Goal: Task Accomplishment & Management: Complete application form

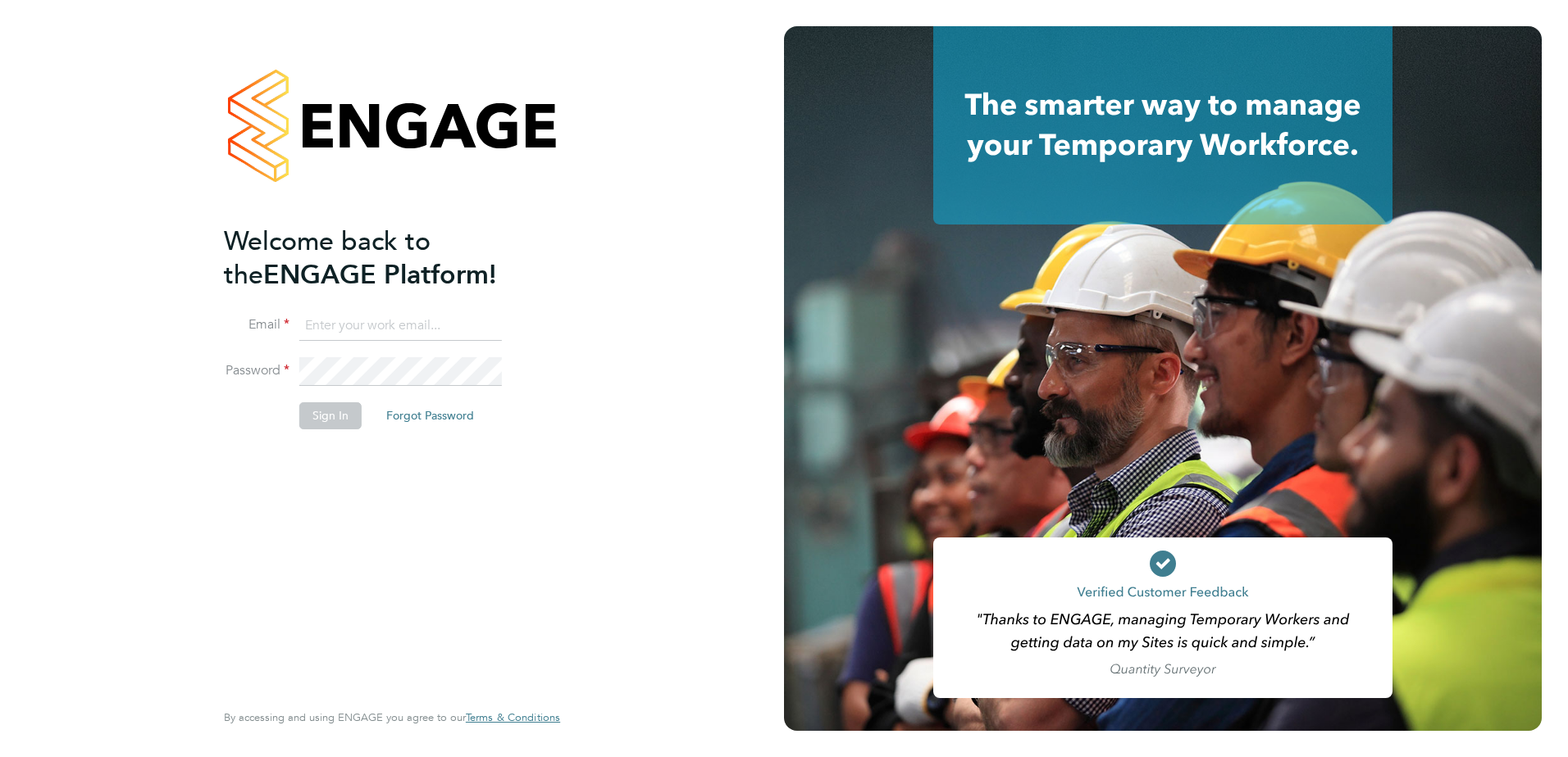
type input "charlotte.pack@berkeley-scott.co.uk"
click at [279, 434] on li "Sign In Forgot Password" at bounding box center [384, 424] width 320 height 42
click at [305, 414] on button "Sign In" at bounding box center [330, 415] width 63 height 26
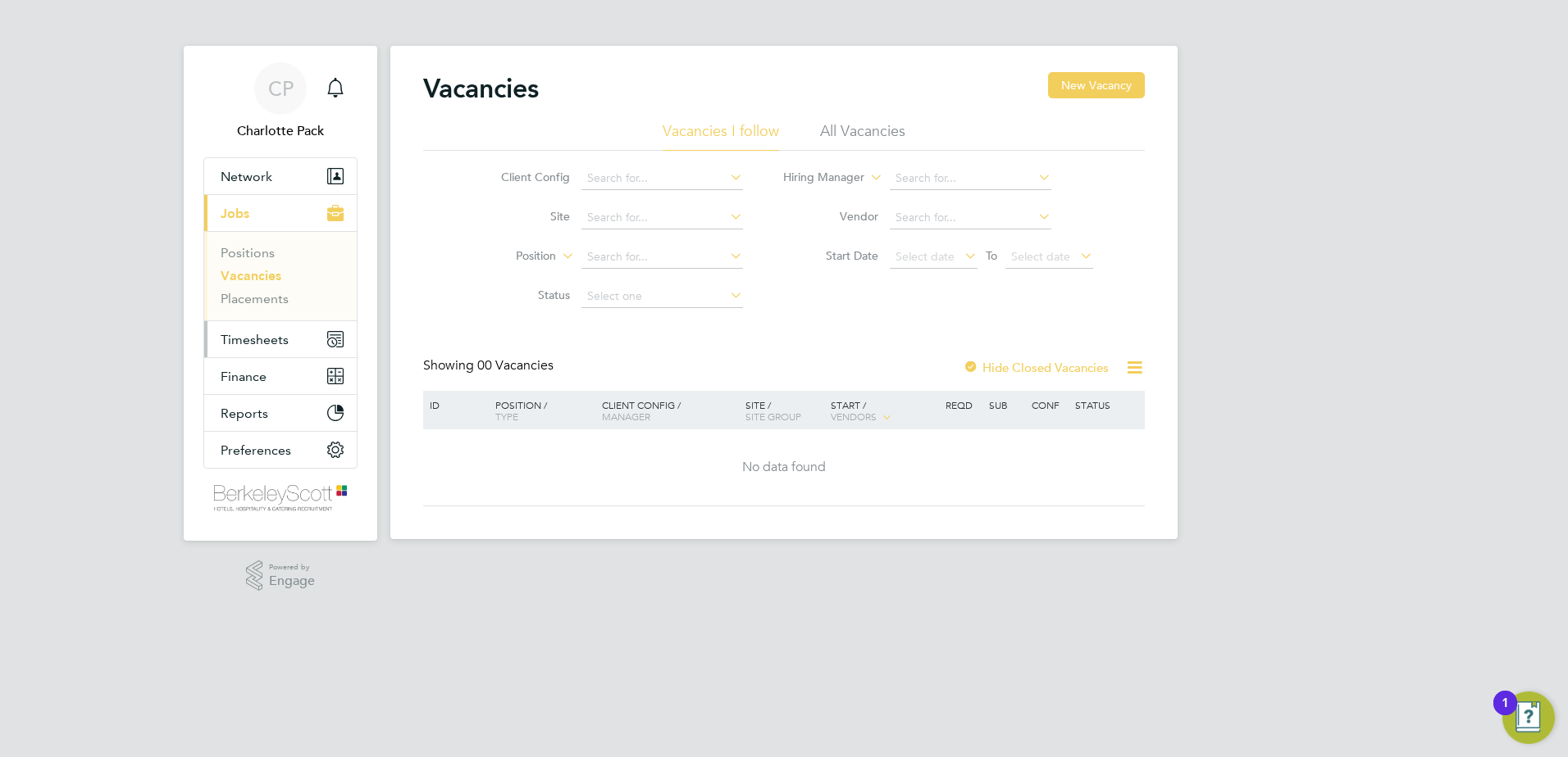
click at [271, 348] on button "Timesheets" at bounding box center [280, 339] width 153 height 36
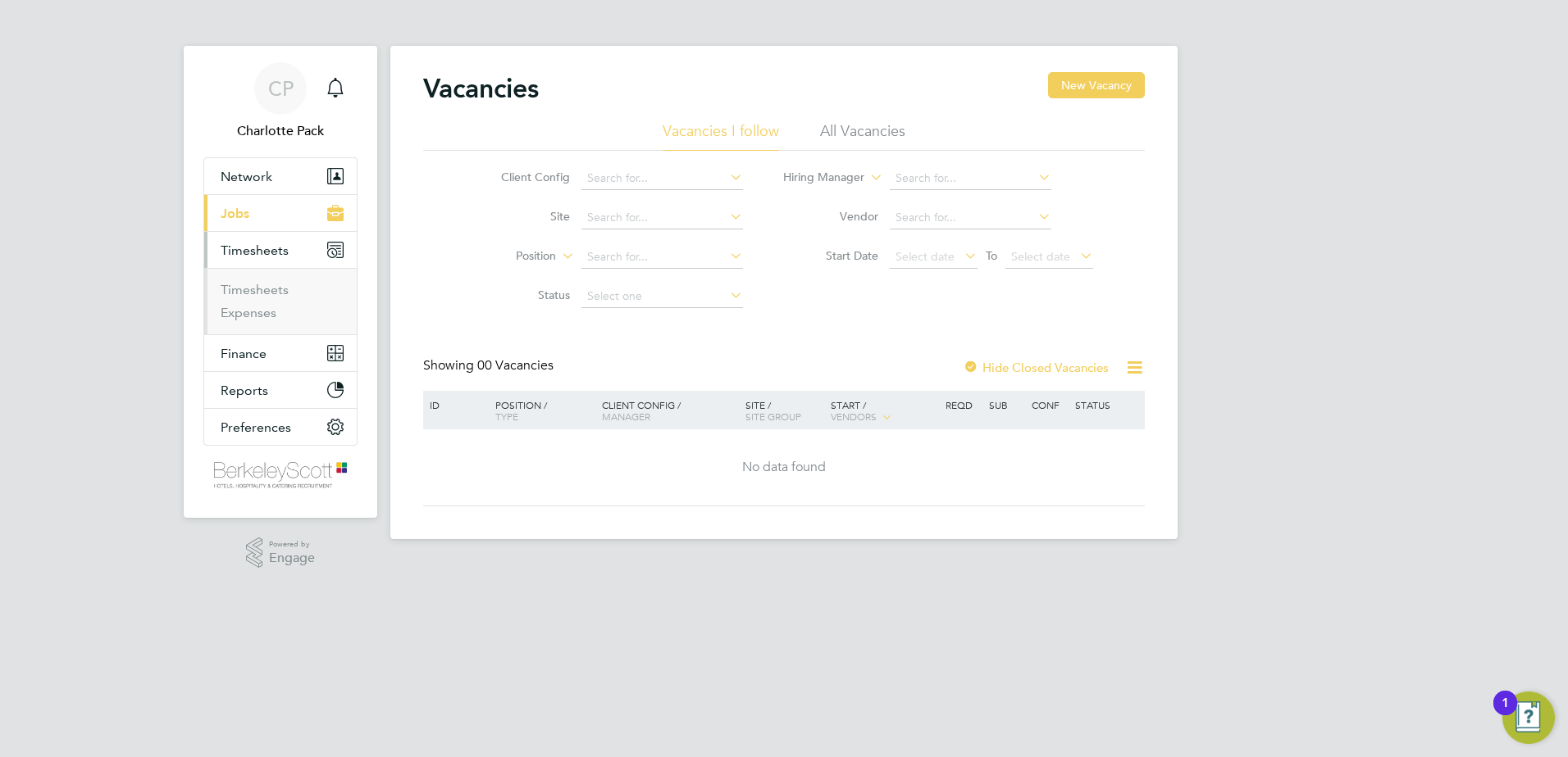
click at [263, 301] on li "Timesheets" at bounding box center [281, 294] width 123 height 23
click at [264, 296] on link "Timesheets" at bounding box center [254, 290] width 68 height 15
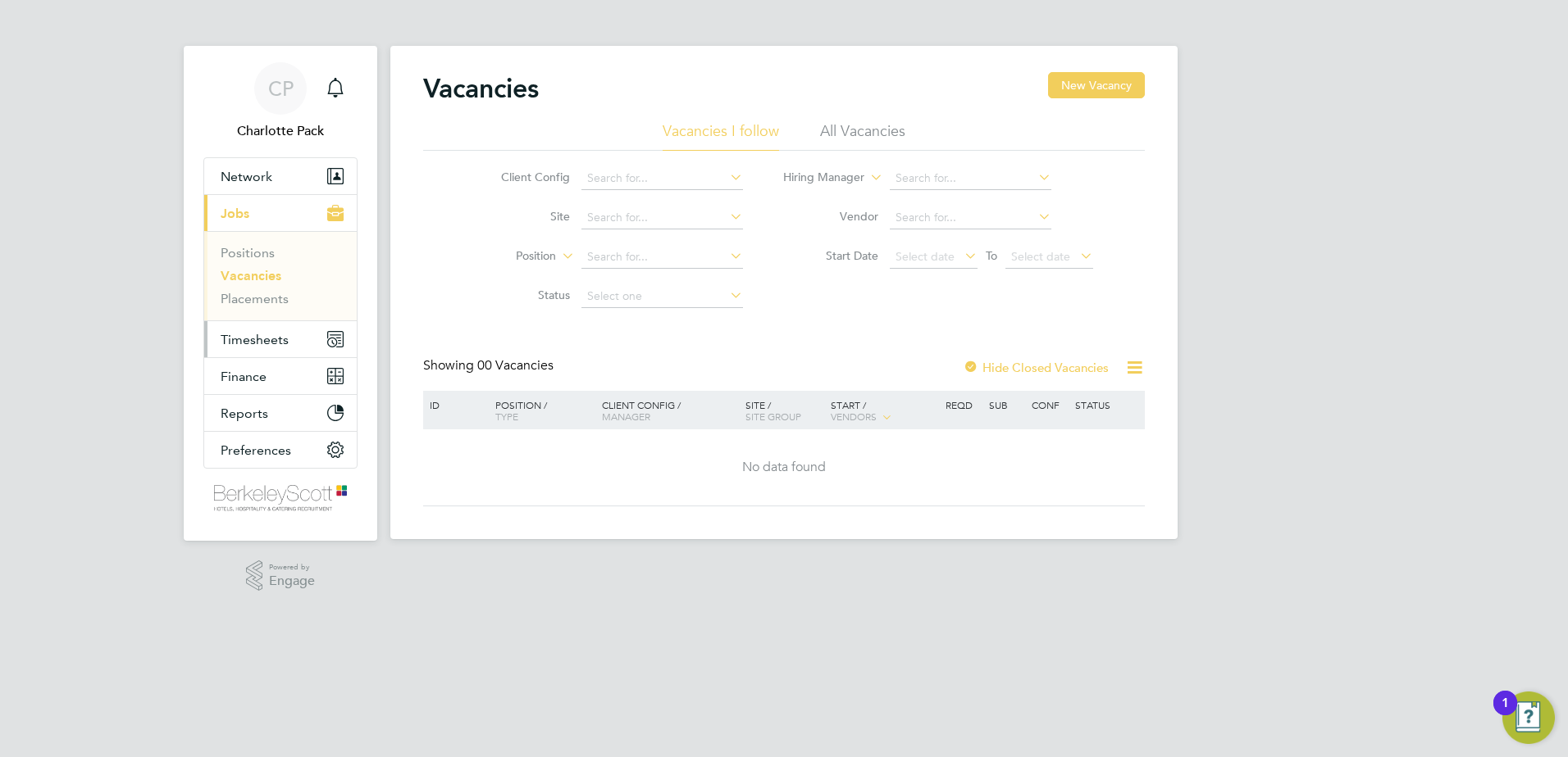
click at [304, 350] on button "Timesheets" at bounding box center [280, 339] width 153 height 36
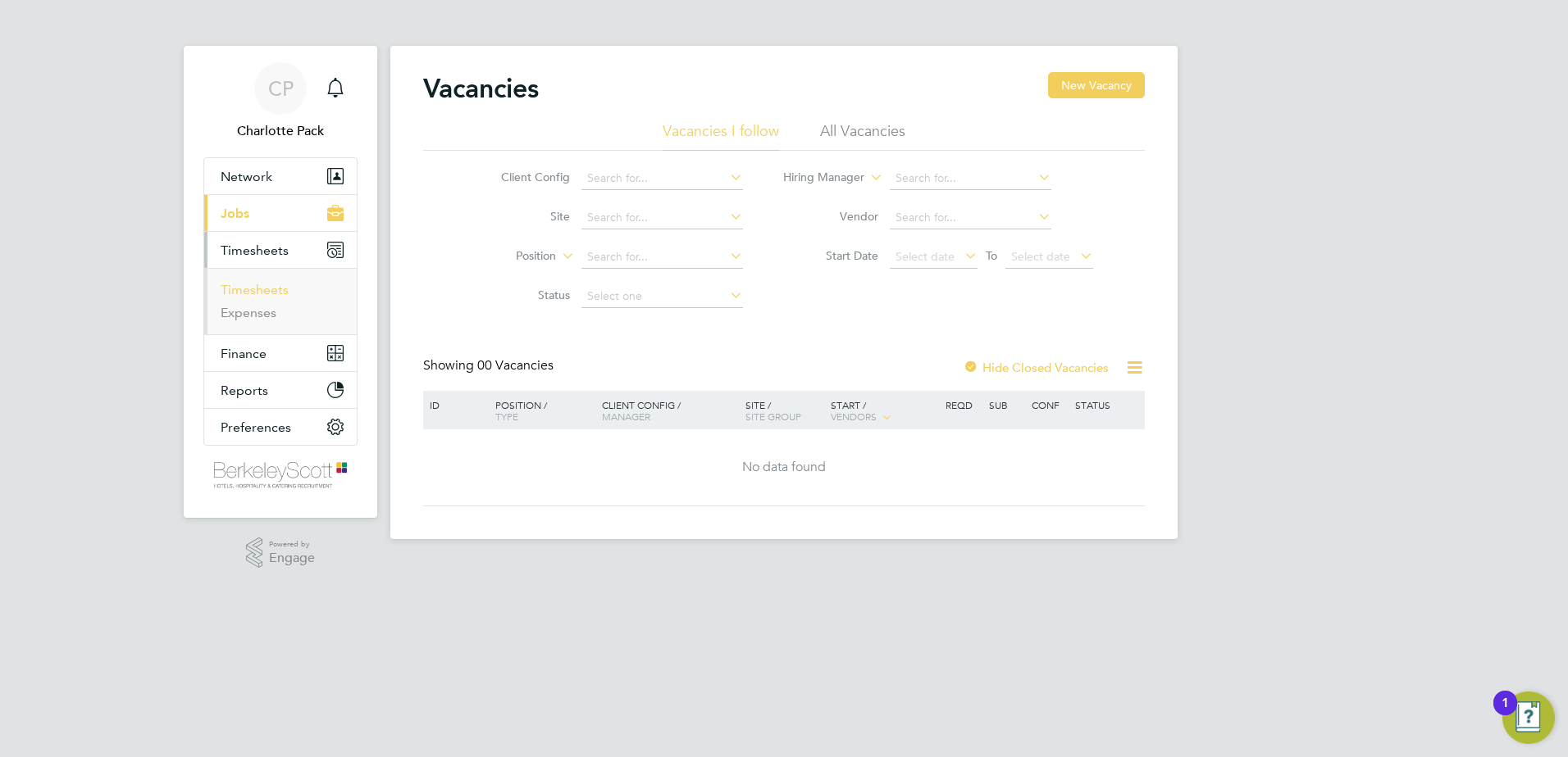
click at [267, 289] on link "Timesheets" at bounding box center [254, 290] width 68 height 15
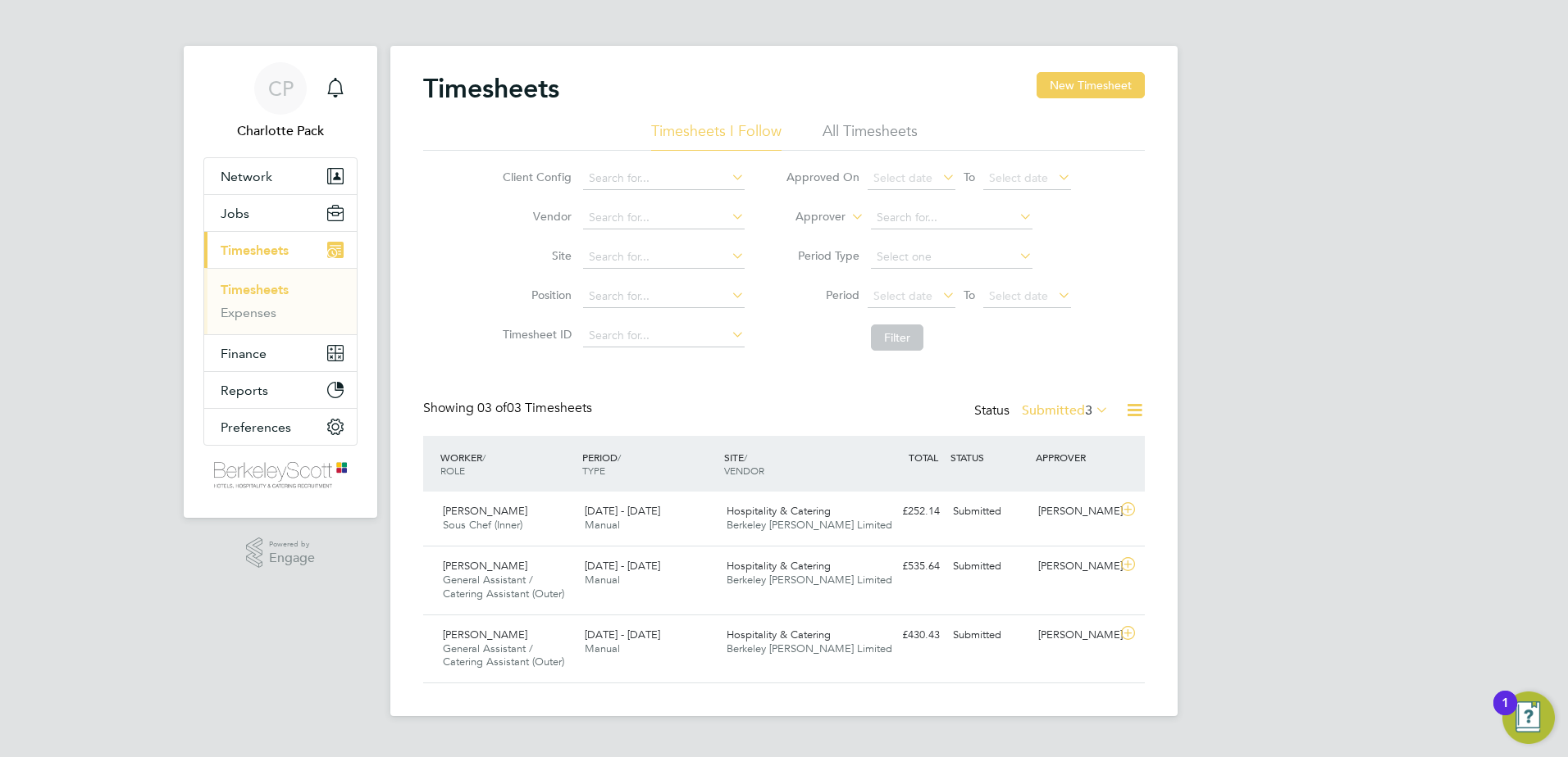
click at [891, 124] on li "All Timesheets" at bounding box center [870, 136] width 95 height 30
click at [1109, 95] on button "New Timesheet" at bounding box center [1091, 85] width 108 height 26
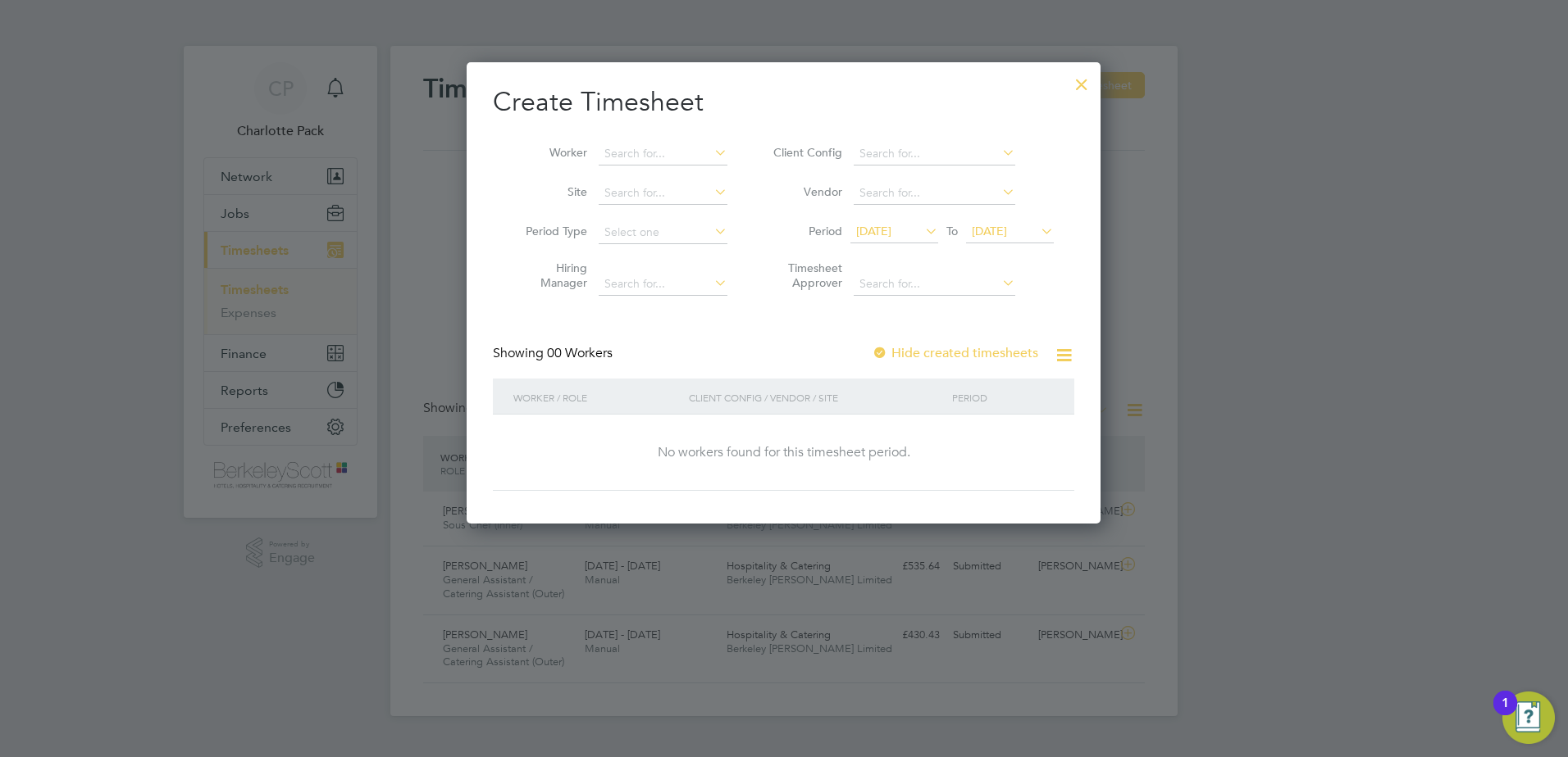
scroll to position [463, 635]
click at [640, 161] on input at bounding box center [663, 154] width 128 height 23
click at [647, 216] on li "Alice Brown" at bounding box center [681, 219] width 166 height 22
type input "[PERSON_NAME]"
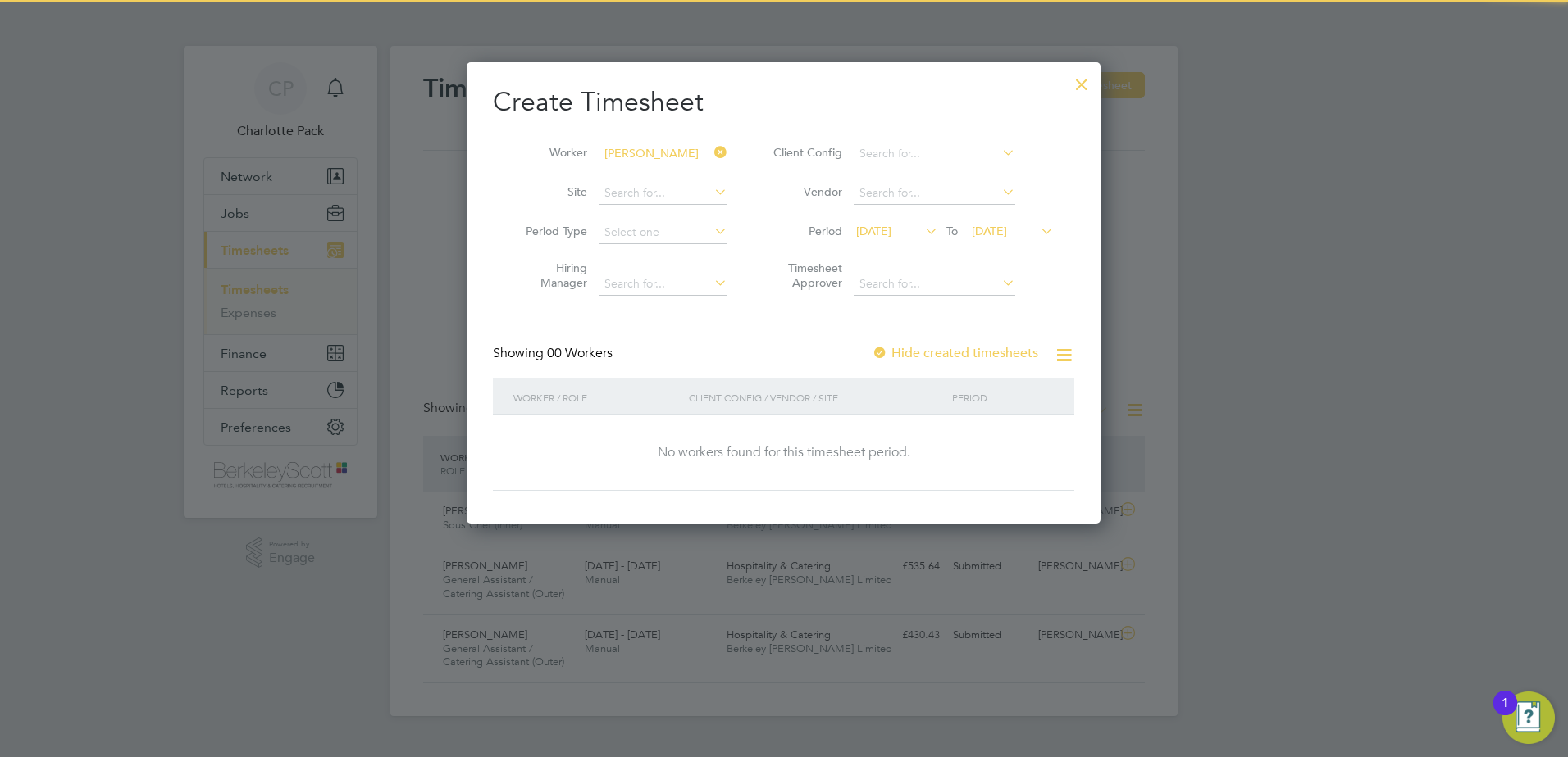
click at [990, 241] on span "19 Sep 2025" at bounding box center [1010, 232] width 88 height 22
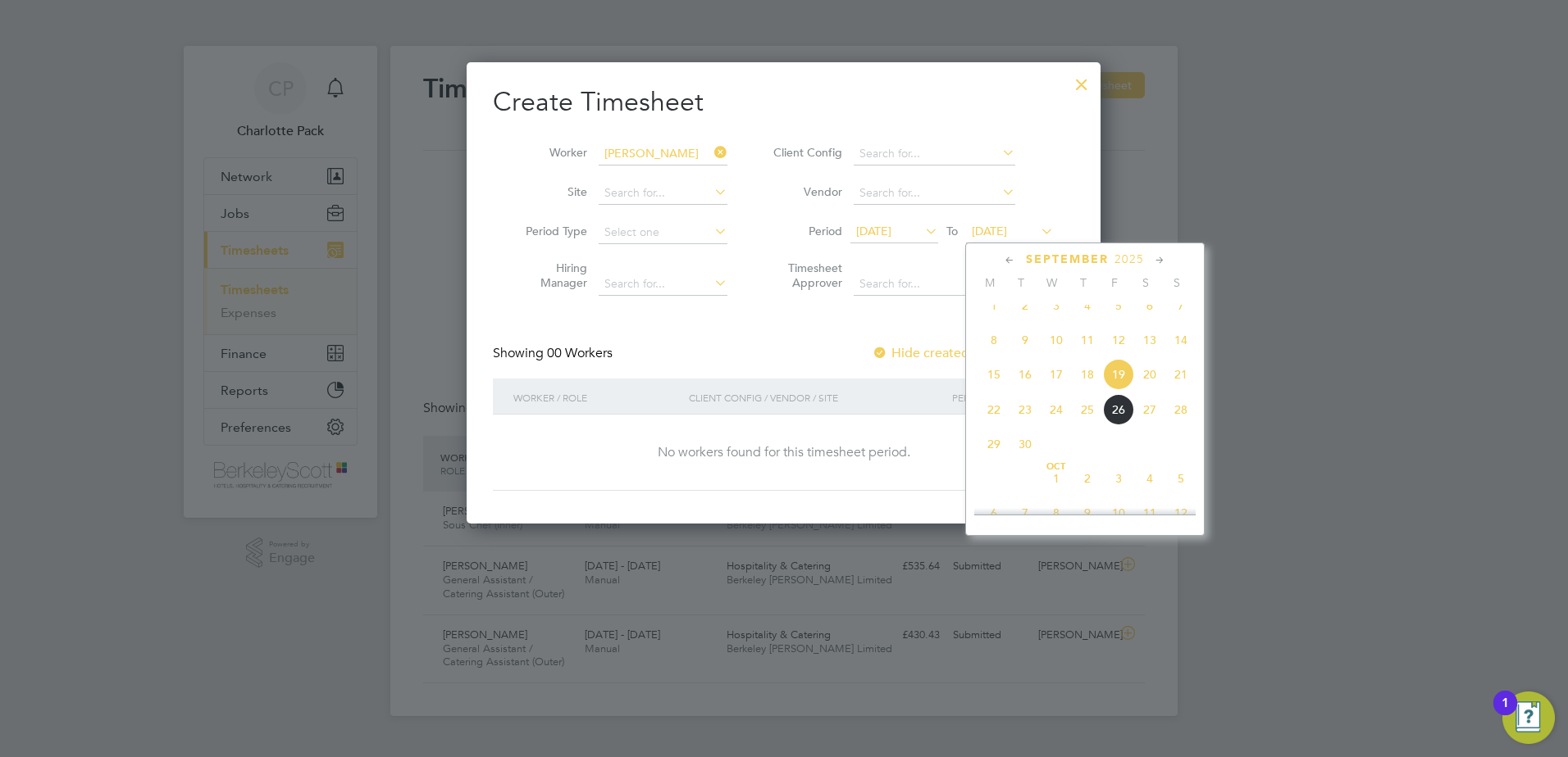
click at [1181, 494] on span "5" at bounding box center [1181, 479] width 31 height 31
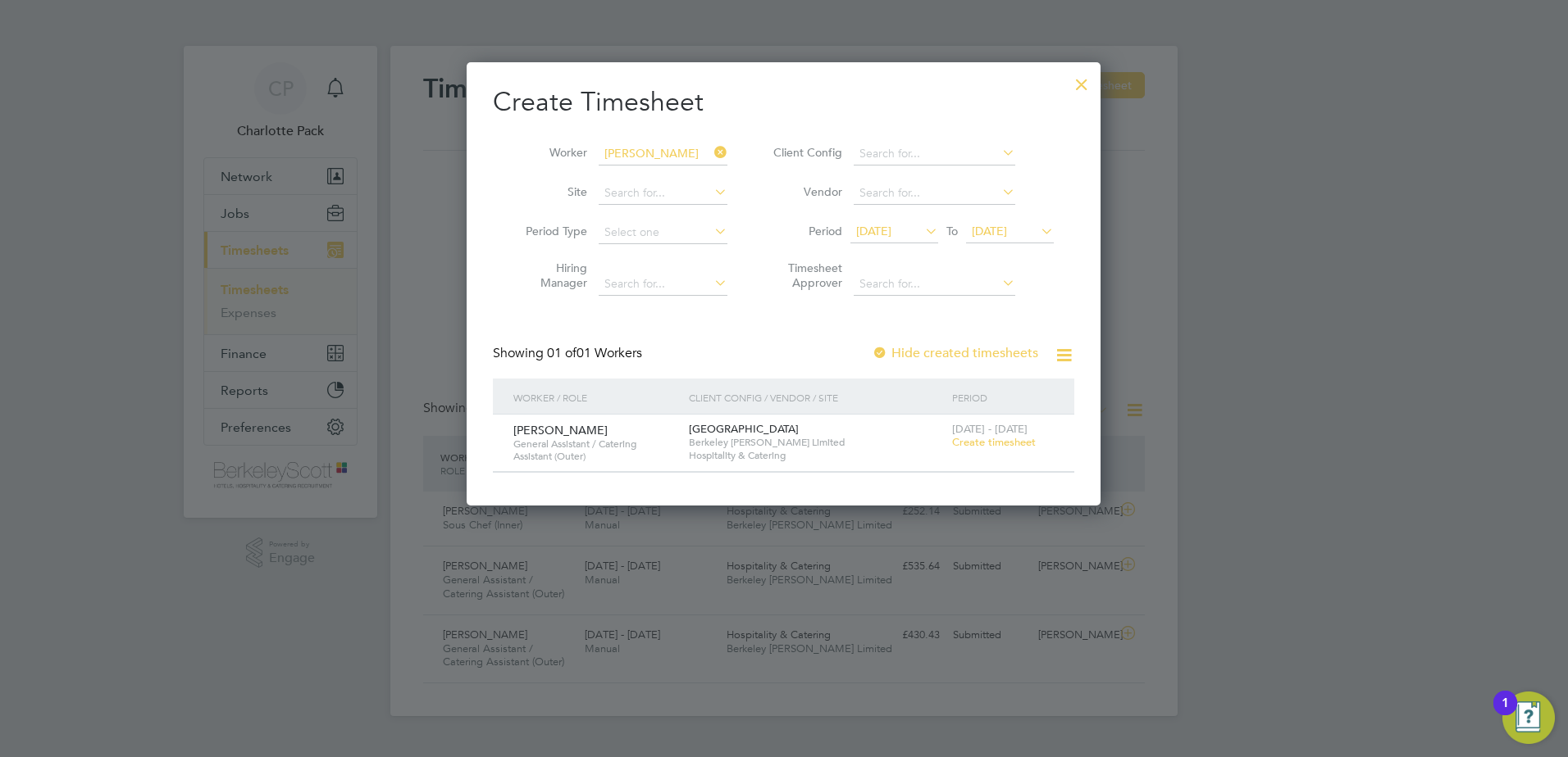
click at [1009, 223] on span "05 Oct 2025" at bounding box center [1010, 232] width 88 height 22
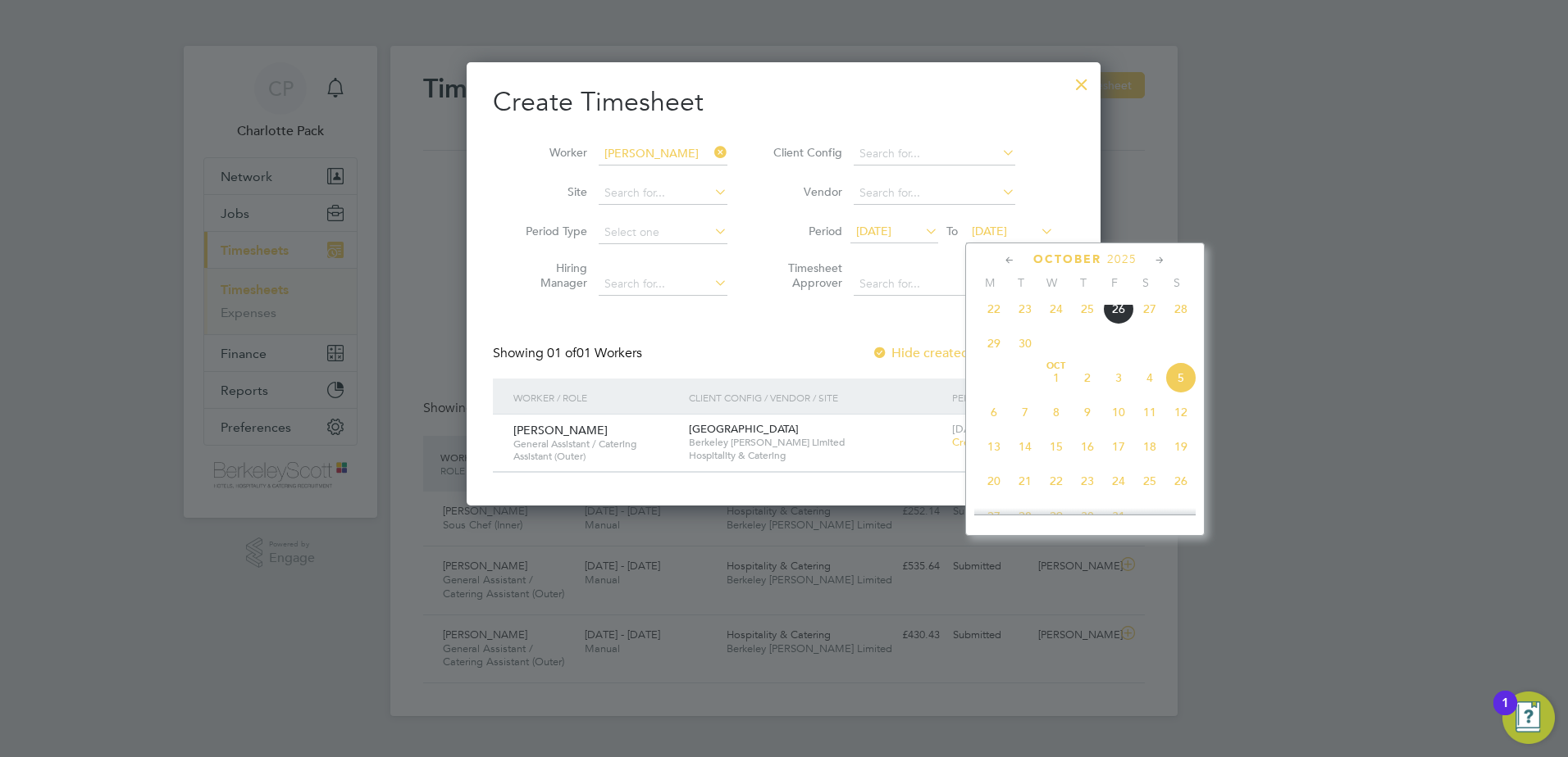
click at [1185, 418] on span "12" at bounding box center [1181, 412] width 31 height 31
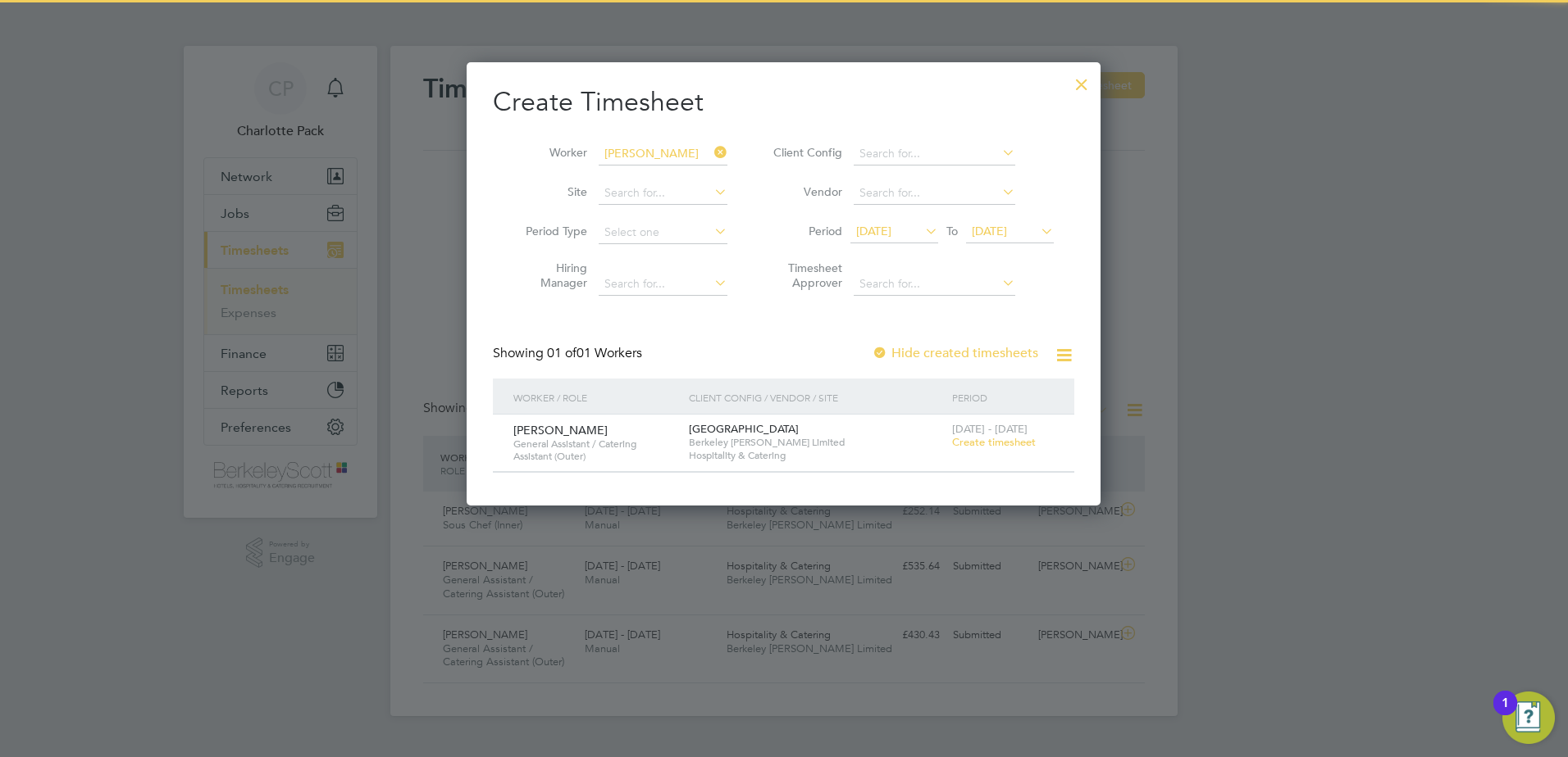
click at [978, 350] on label "Hide created timesheets" at bounding box center [955, 352] width 166 height 16
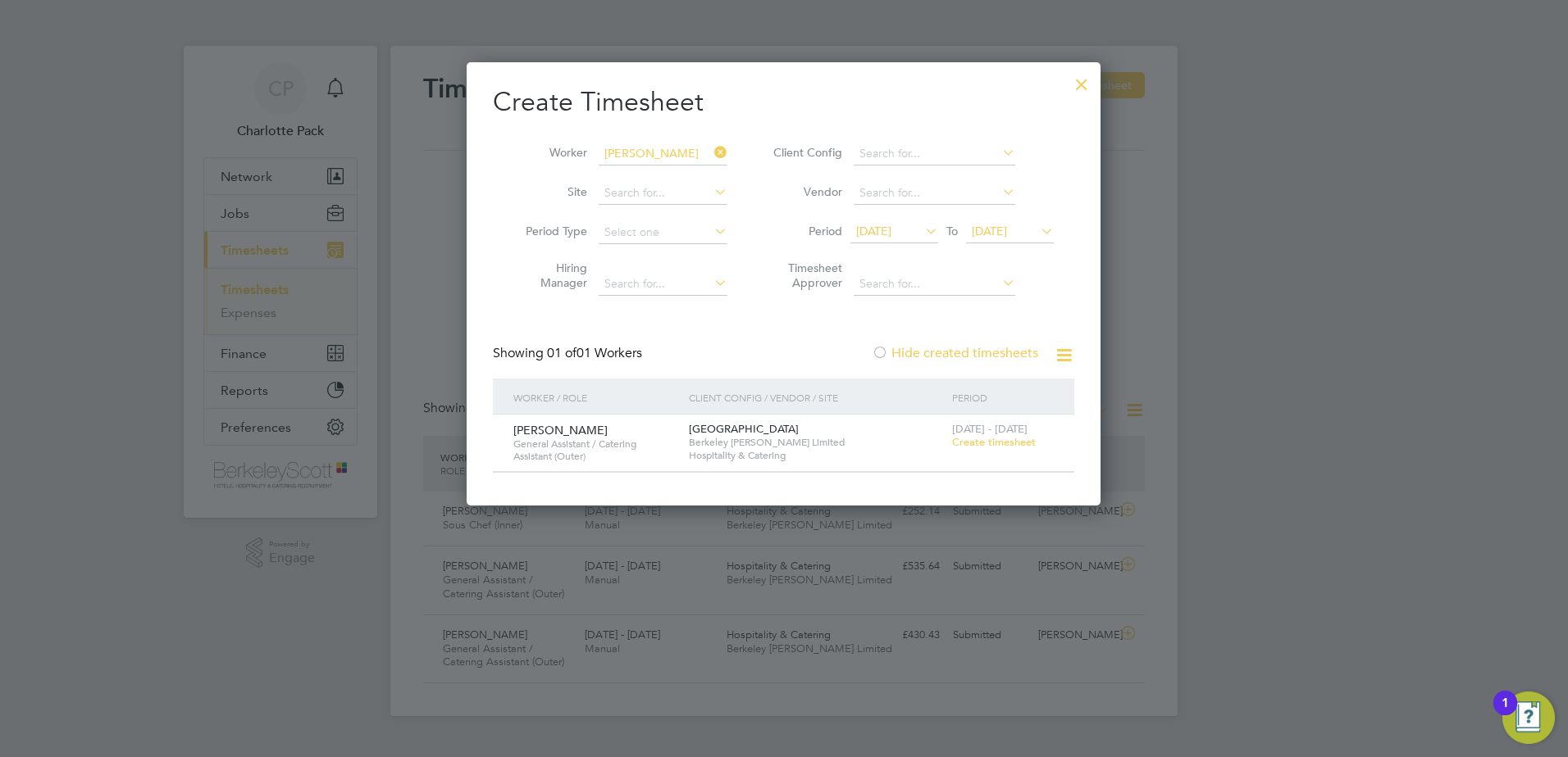
click at [978, 350] on label "Hide created timesheets" at bounding box center [955, 352] width 166 height 16
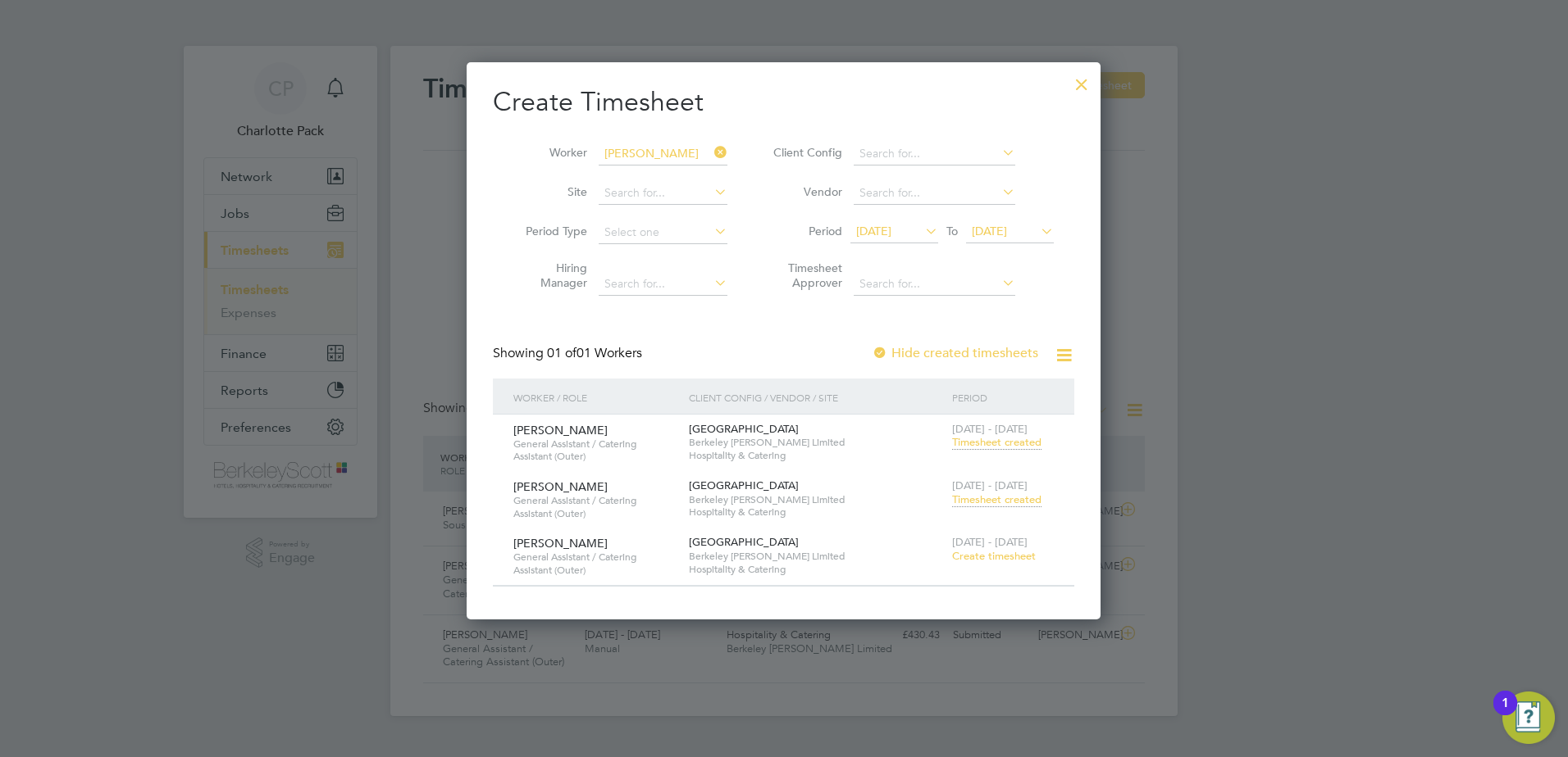
click at [711, 159] on icon at bounding box center [711, 153] width 0 height 23
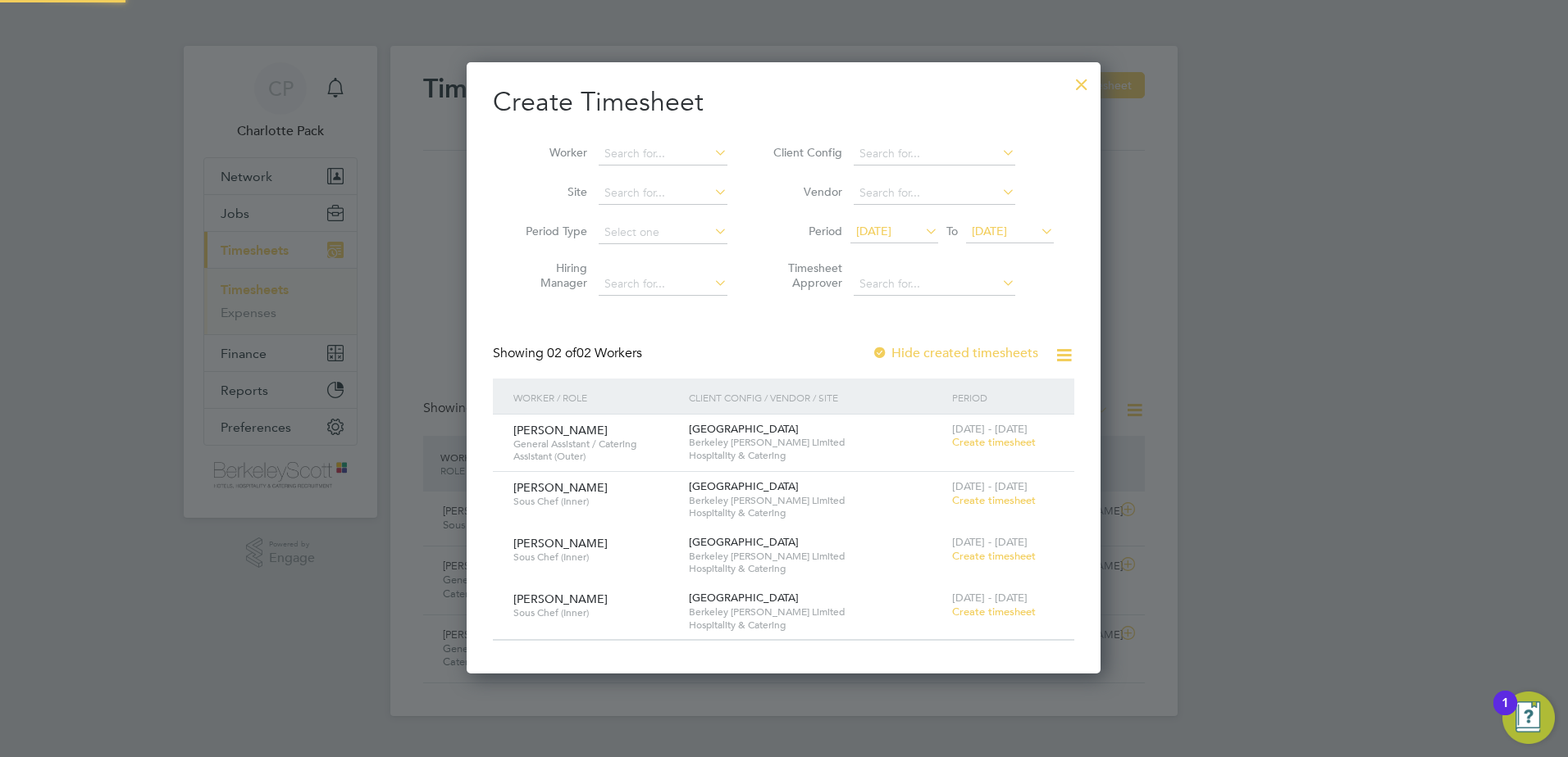
scroll to position [611, 635]
